Goal: Find specific page/section: Find specific page/section

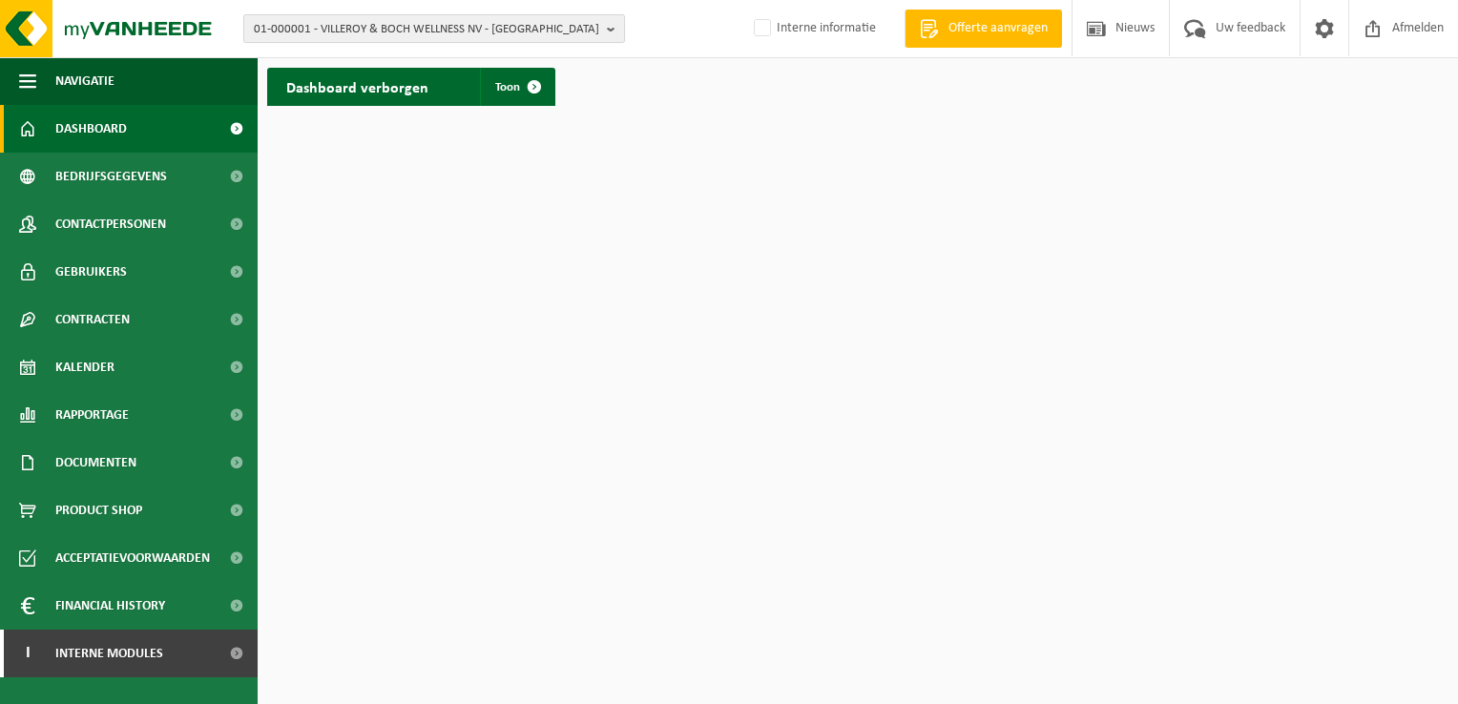
click at [289, 22] on span "01-000001 - VILLEROY & BOCH WELLNESS NV - [GEOGRAPHIC_DATA]" at bounding box center [426, 29] width 345 height 29
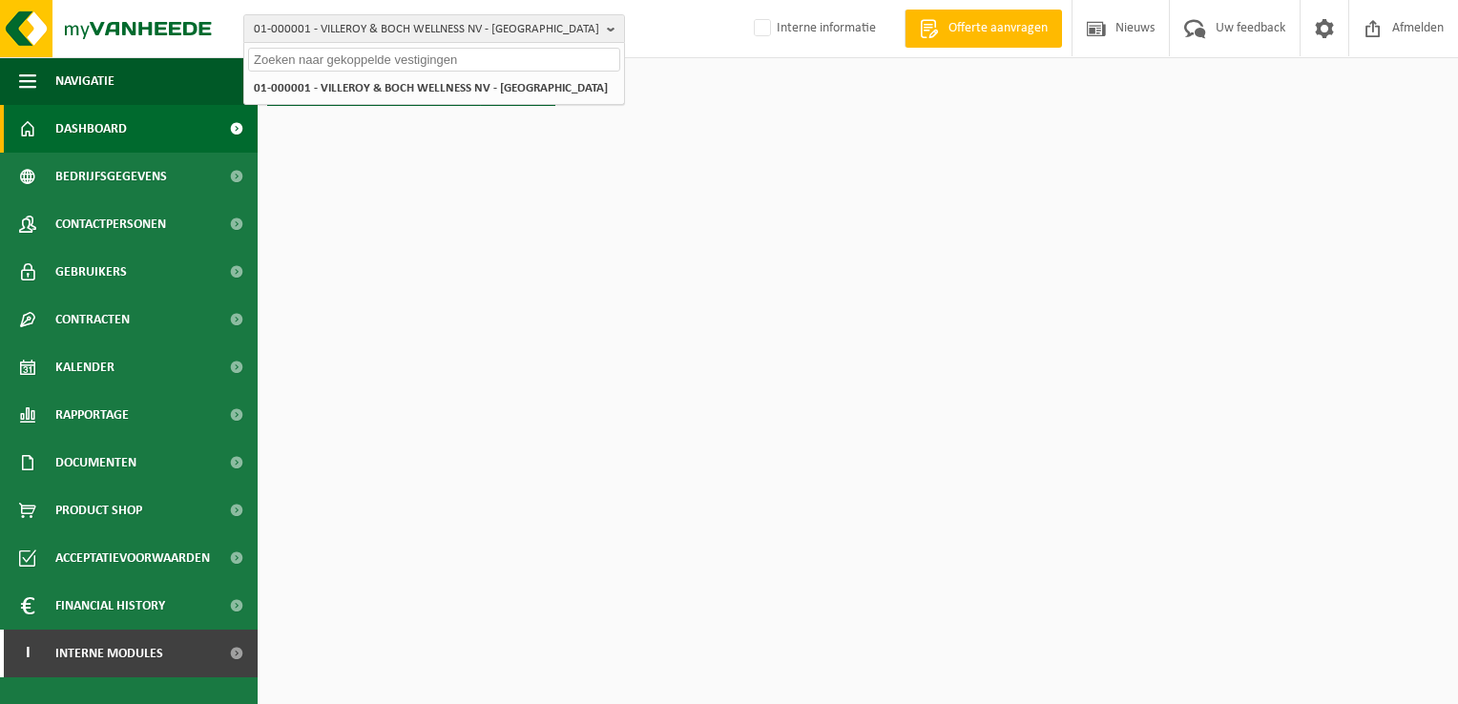
paste input "10-976622"
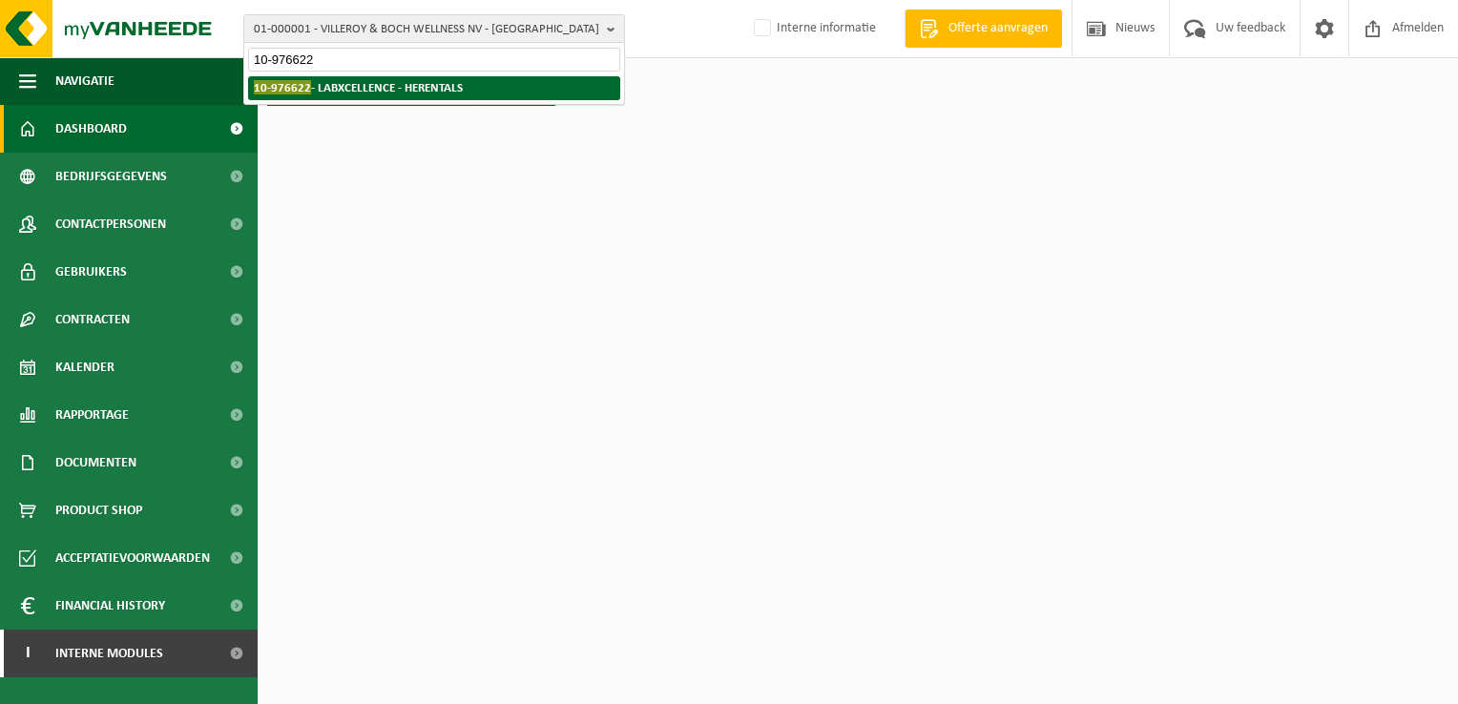
type input "10-976622"
click at [333, 83] on strong "10-976622 - LABXCELLENCE - HERENTALS" at bounding box center [358, 87] width 209 height 14
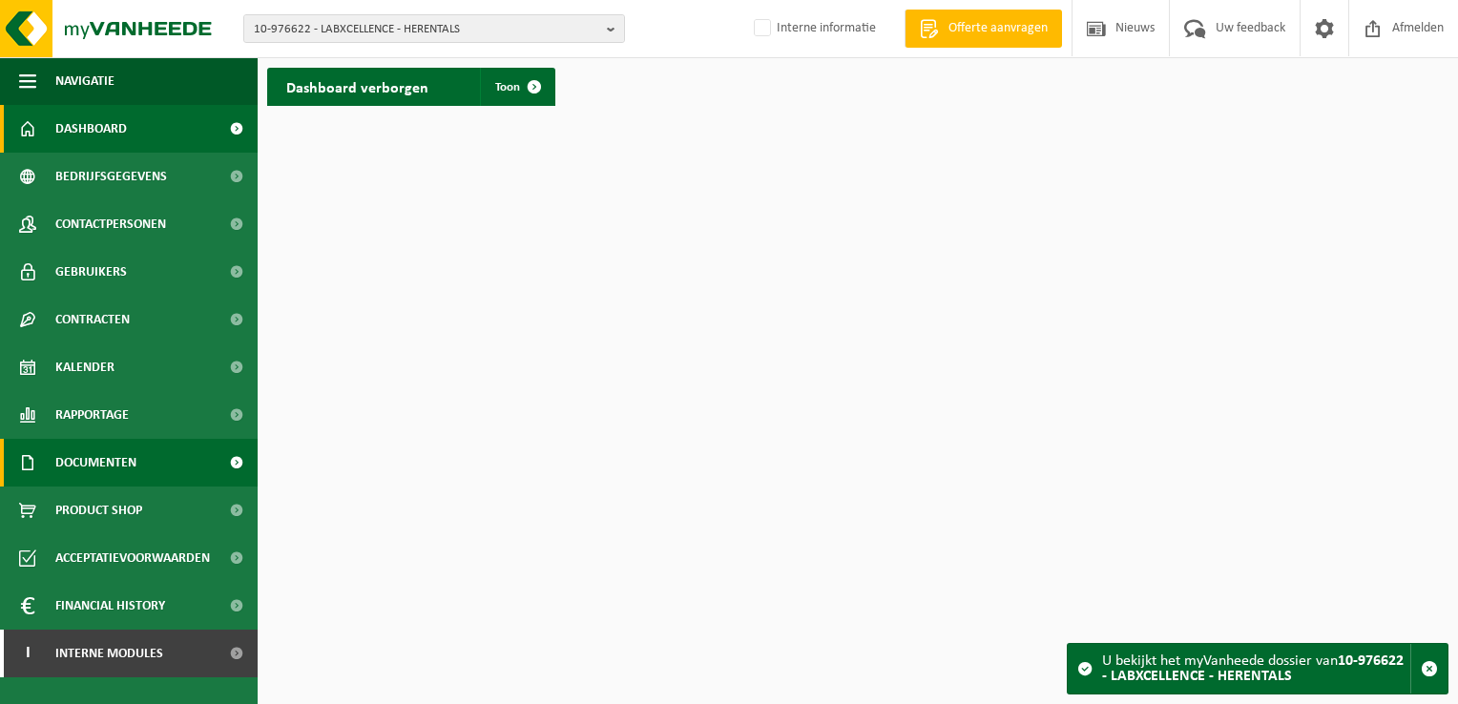
click at [129, 468] on span "Documenten" at bounding box center [95, 463] width 81 height 48
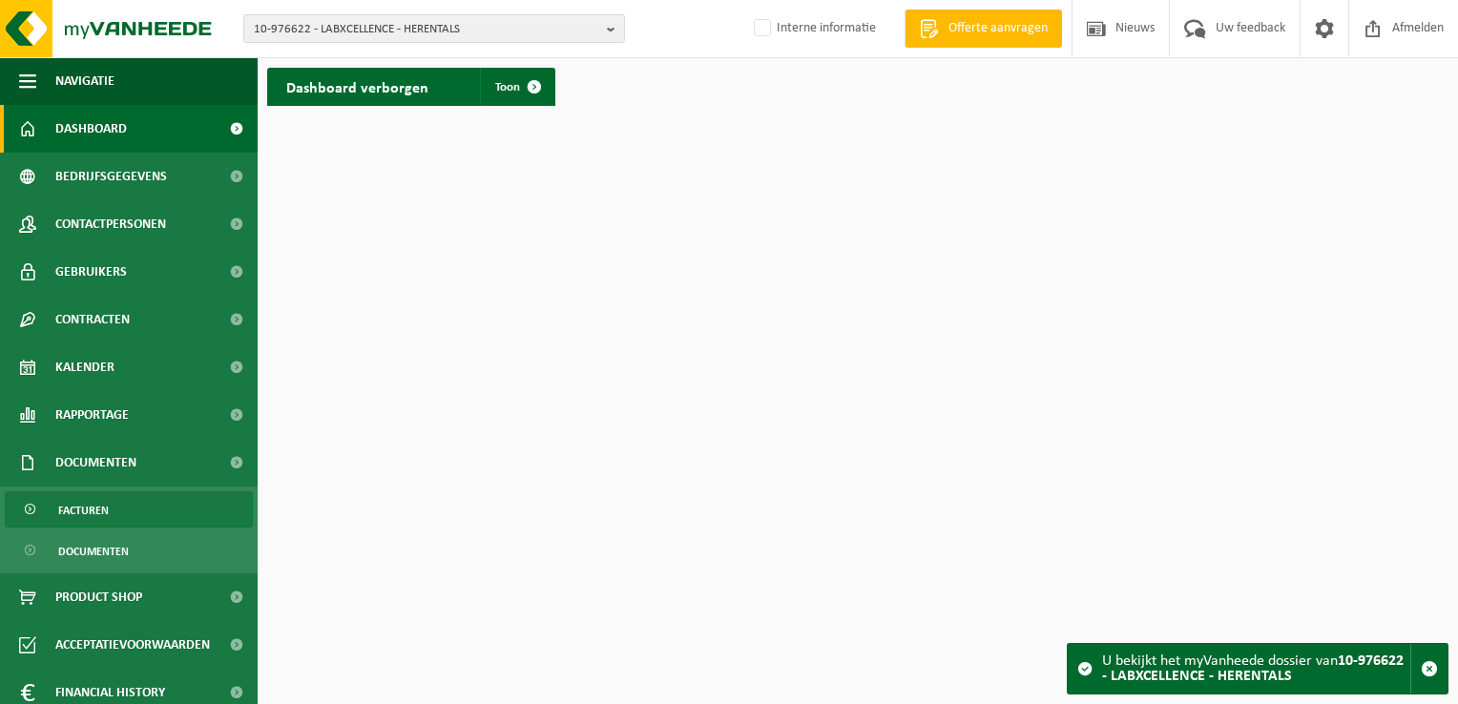
click at [155, 503] on link "Facturen" at bounding box center [129, 509] width 248 height 36
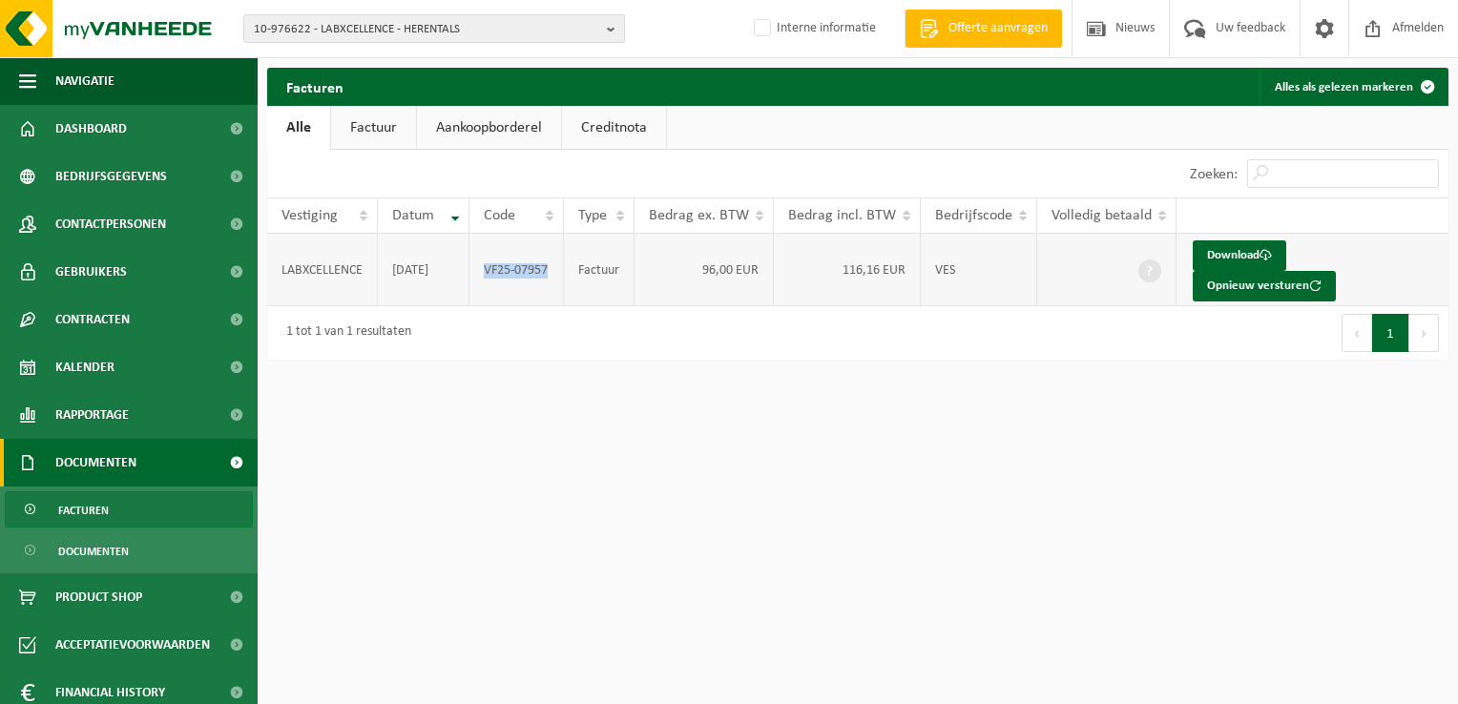
drag, startPoint x: 488, startPoint y: 254, endPoint x: 547, endPoint y: 254, distance: 59.2
click at [547, 254] on td "VF25-07957" at bounding box center [517, 270] width 94 height 73
copy td "VF25-07957"
